Goal: Transaction & Acquisition: Purchase product/service

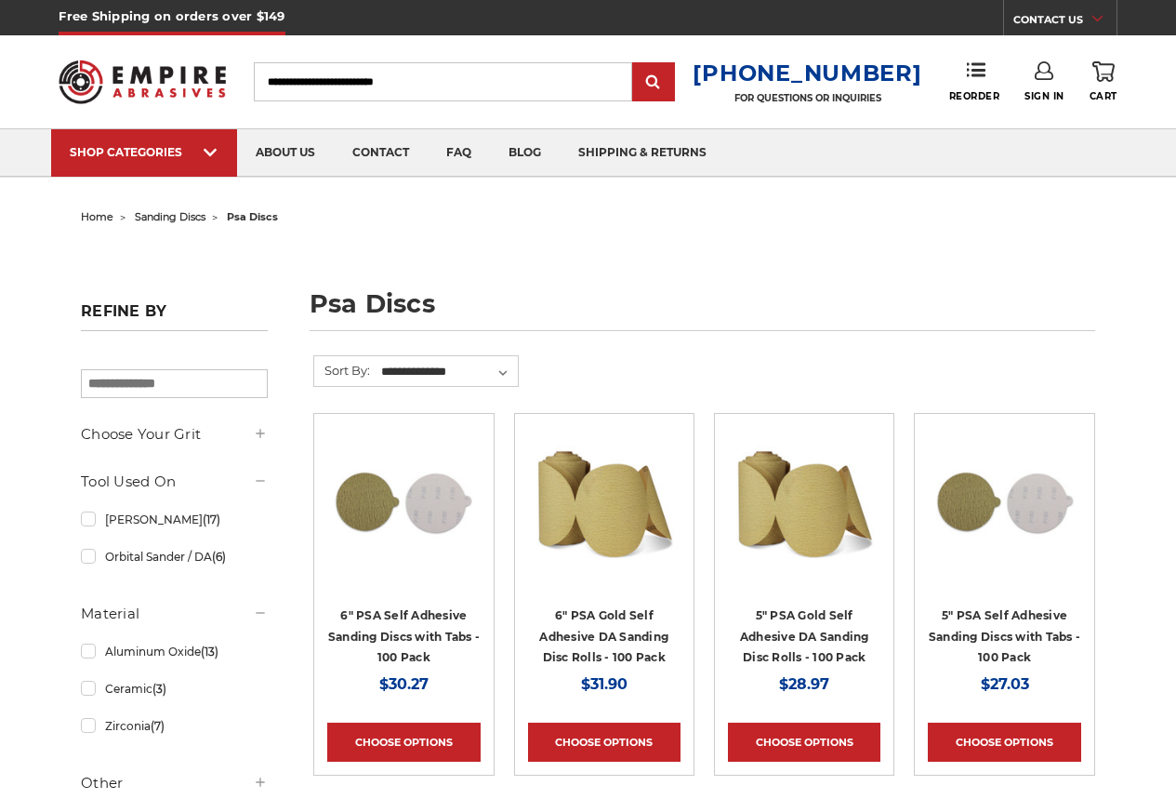
click at [586, 622] on h4 "6" PSA Gold Self Adhesive DA Sanding Disc Rolls - 100 Pack" at bounding box center [604, 635] width 152 height 63
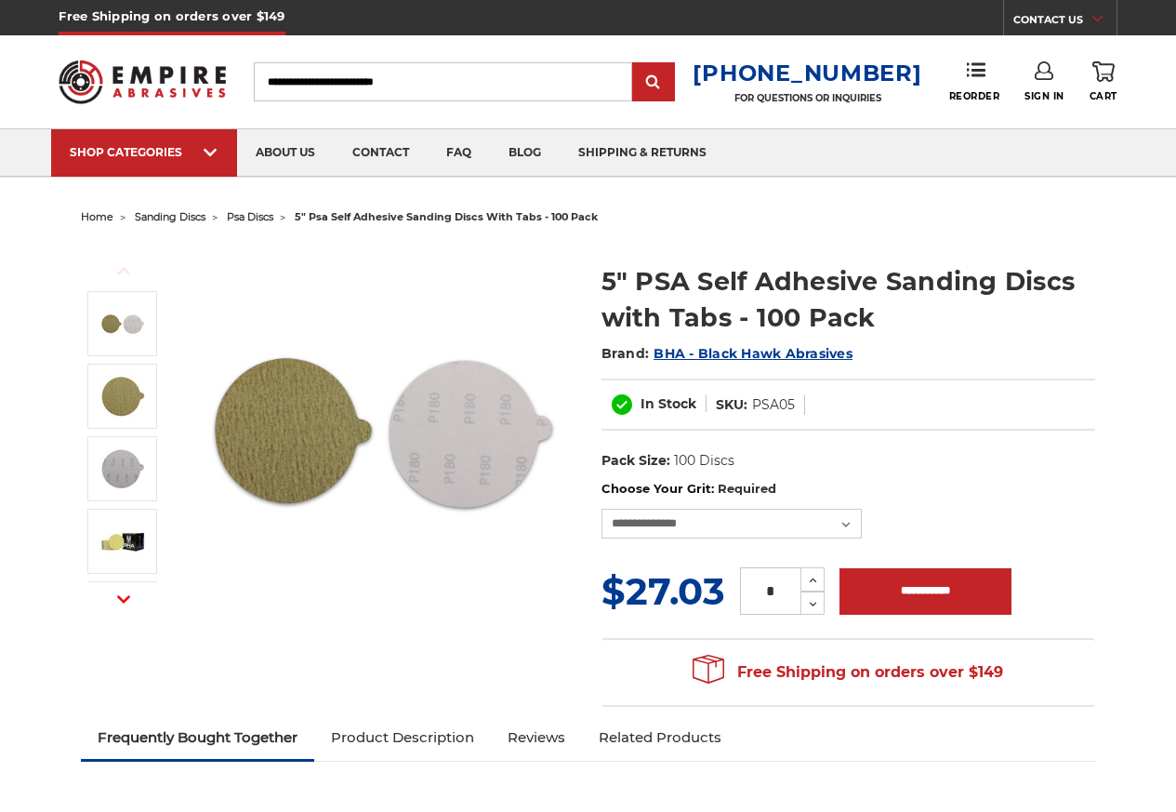
click at [857, 219] on ul "home sanding discs psa discs 5" psa self adhesive sanding discs with tabs - 100…" at bounding box center [588, 217] width 1014 height 27
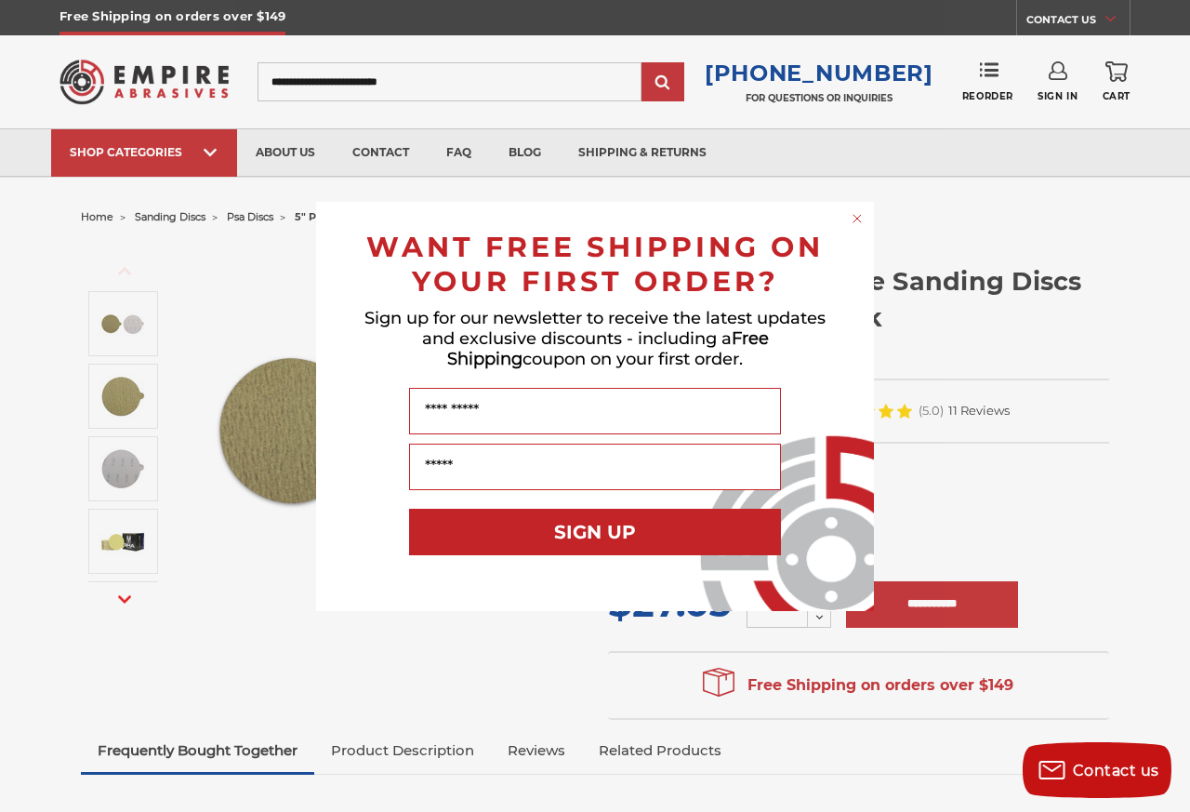
click at [857, 219] on icon "Close dialog" at bounding box center [857, 218] width 7 height 7
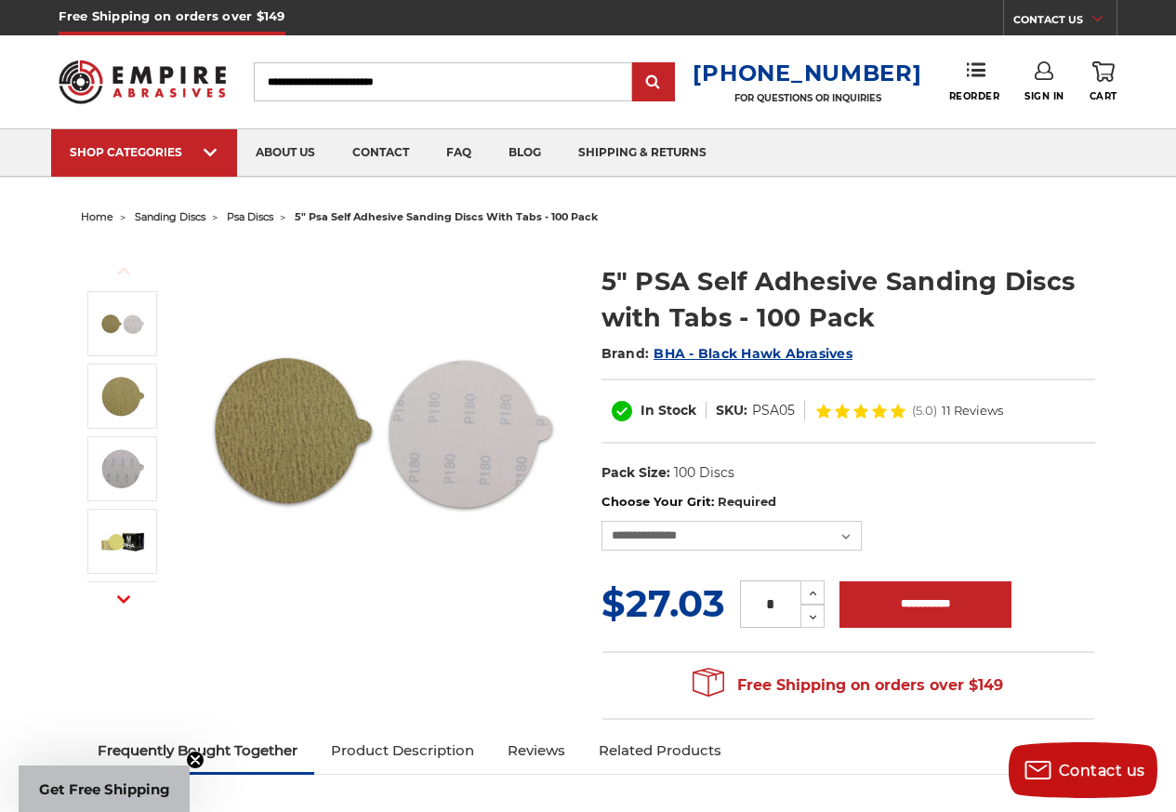
click at [401, 752] on link "Product Description" at bounding box center [402, 750] width 177 height 41
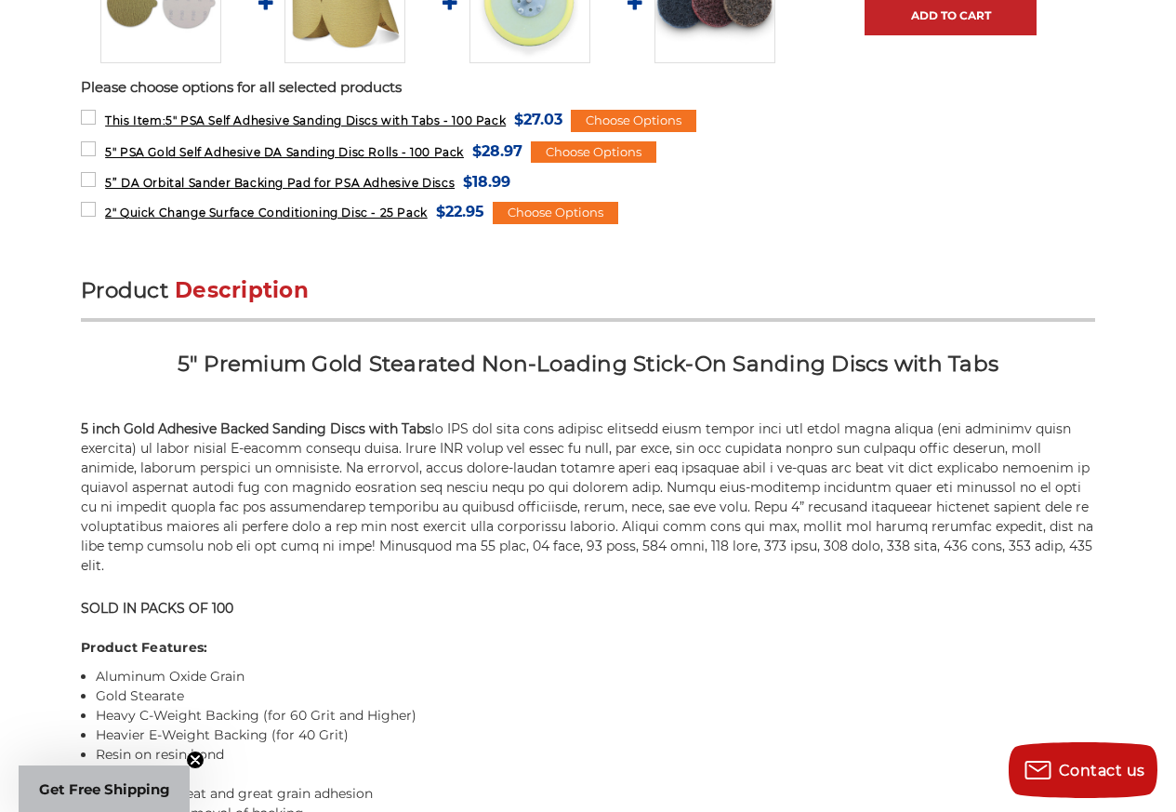
scroll to position [1207, 0]
